Goal: Find specific page/section: Locate a particular part of the current website

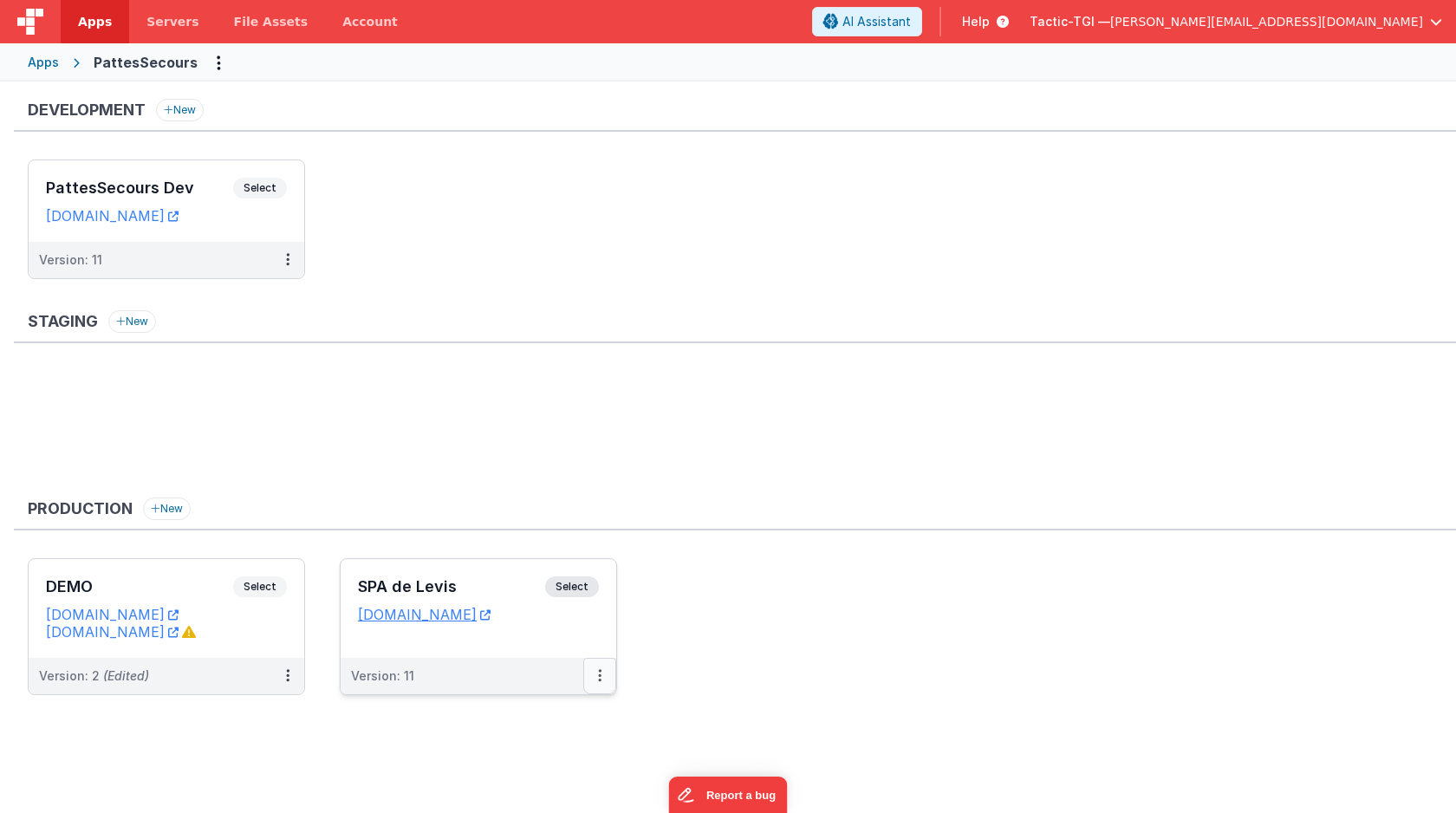
click at [599, 676] on icon at bounding box center [600, 675] width 3 height 1
click at [507, 739] on link "Open Helper" at bounding box center [540, 746] width 152 height 31
click at [540, 747] on span "Open Helper" at bounding box center [536, 745] width 77 height 15
click at [430, 677] on div at bounding box center [728, 406] width 1456 height 813
click at [390, 669] on div "Version: 11" at bounding box center [382, 676] width 64 height 17
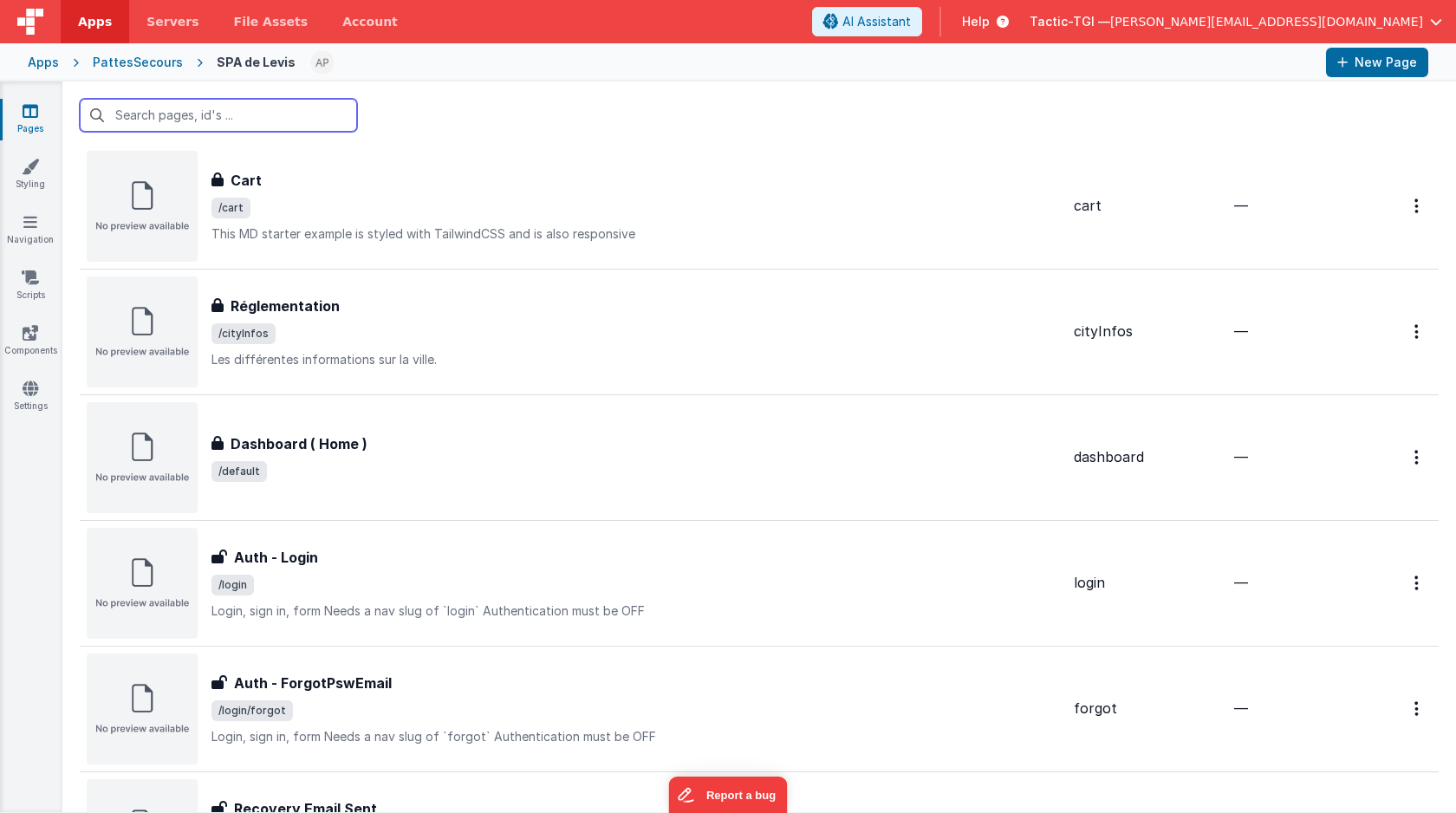
scroll to position [428, 0]
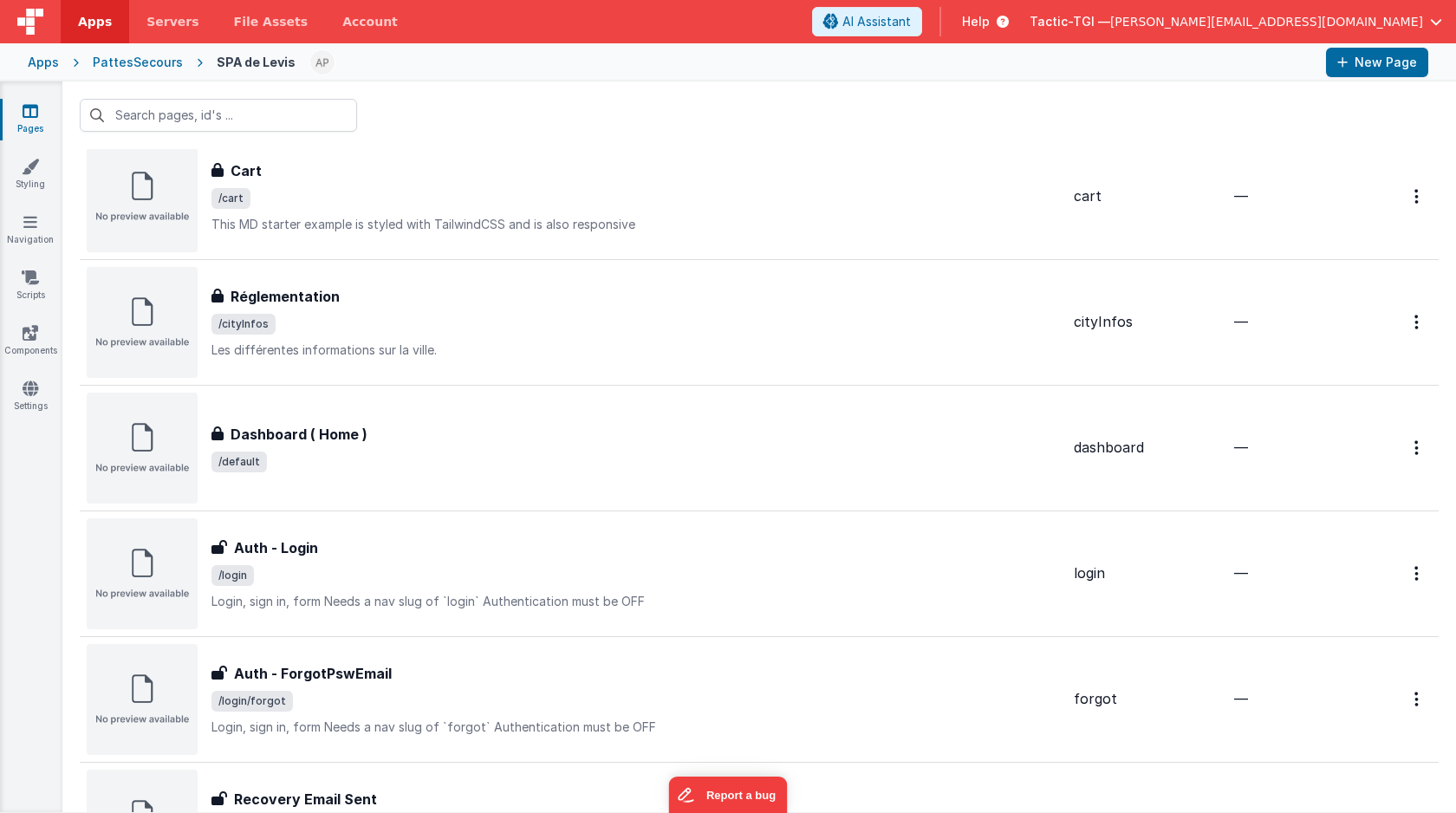
click at [468, 433] on div "Dashboard ( Home )" at bounding box center [635, 434] width 849 height 21
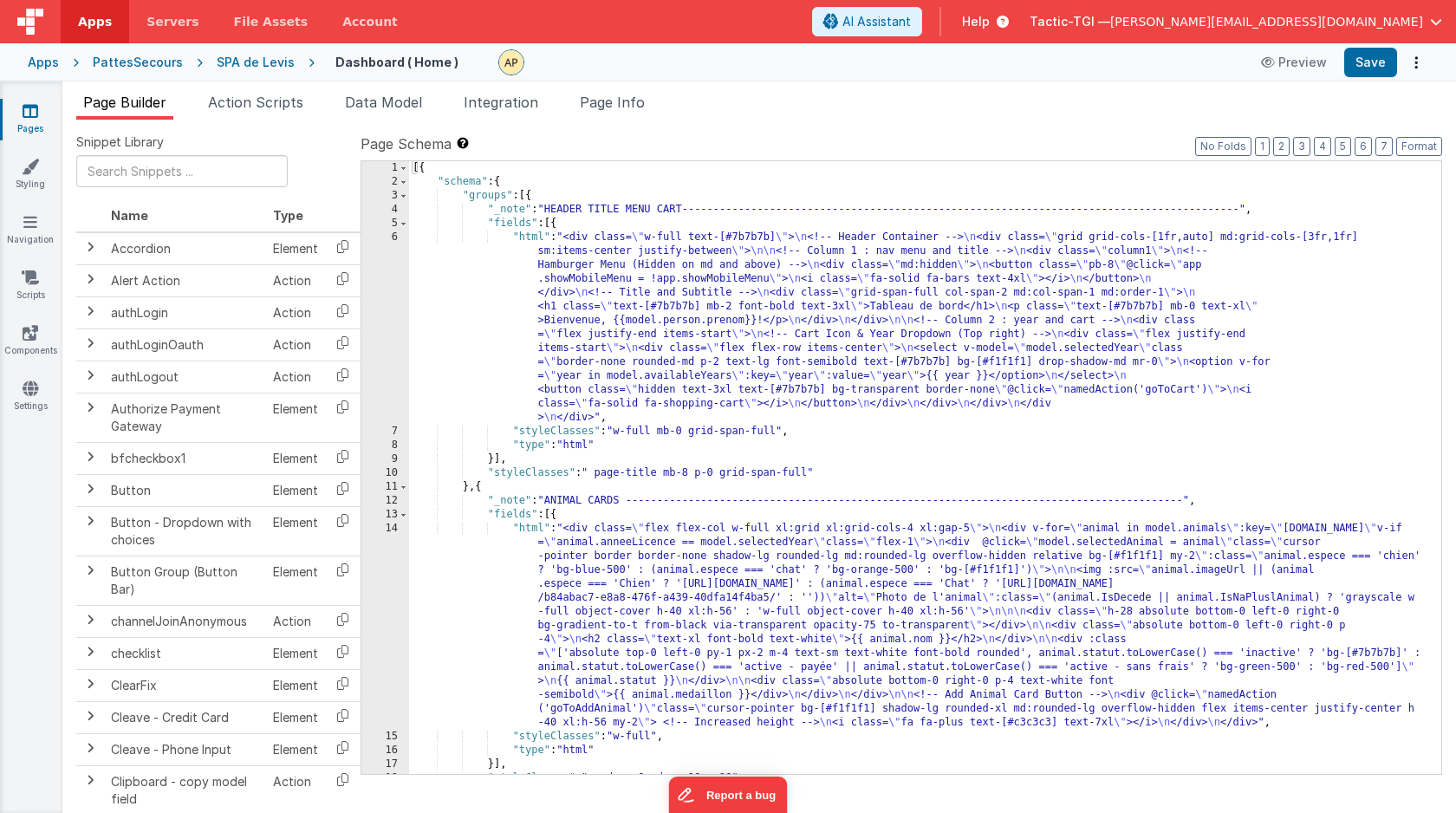
click at [1063, 346] on div "[{ "schema" : { "groups" : [{ "_note" : "HEADER TITLE MENU CART----------------…" at bounding box center [918, 481] width 1019 height 641
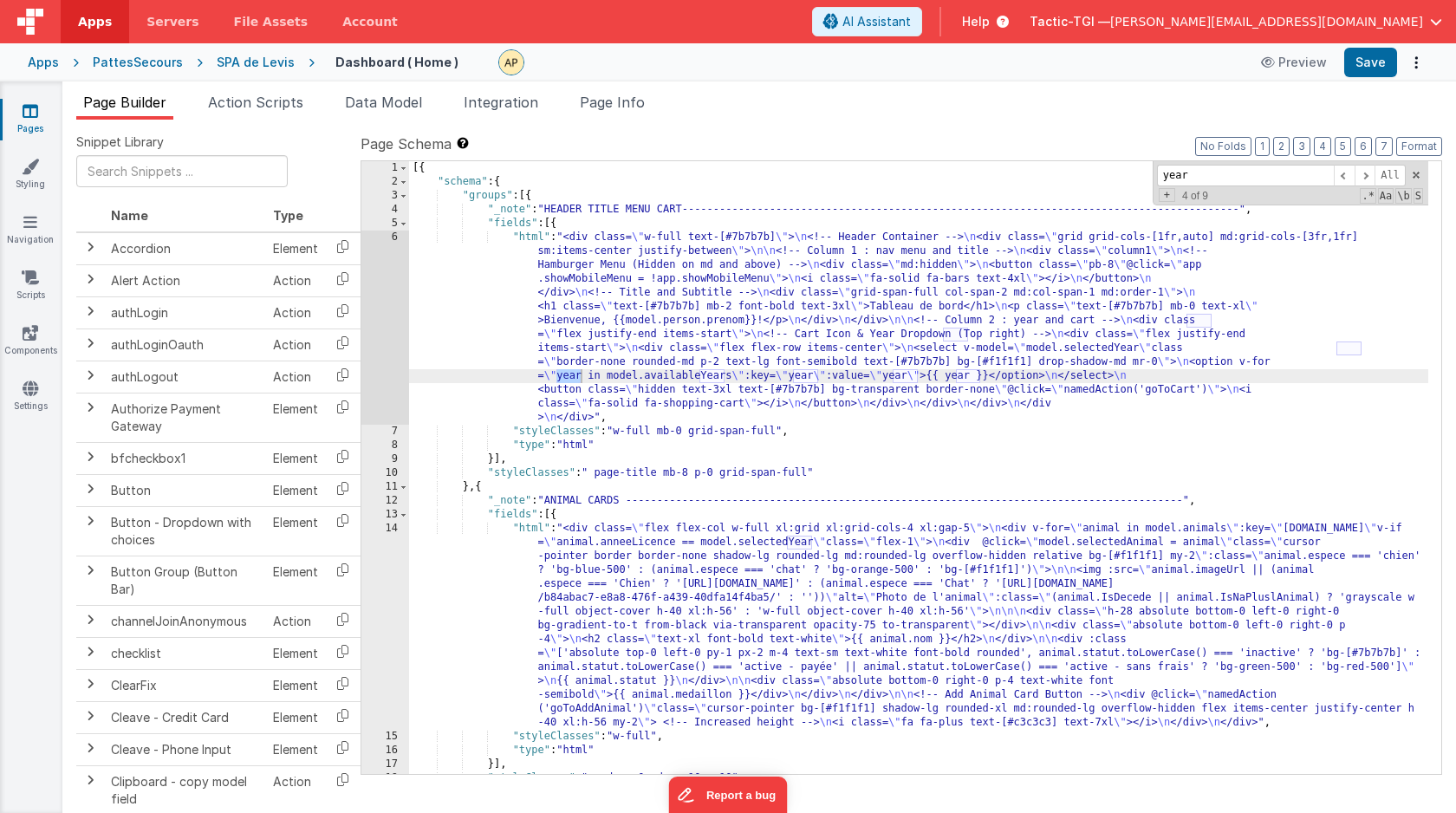
type input "year"
